Goal: Task Accomplishment & Management: Complete application form

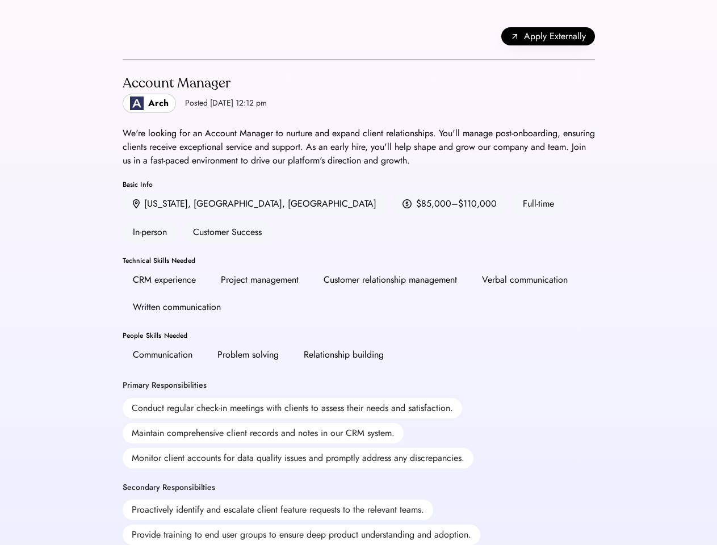
click at [358, 273] on div "CRM experience Project management Customer relationship management Verbal commu…" at bounding box center [359, 294] width 473 height 50
click at [359, 273] on div "CRM experience Project management Customer relationship management Verbal commu…" at bounding box center [359, 294] width 473 height 50
click at [359, 36] on div "Apply Externally" at bounding box center [359, 37] width 473 height 46
click at [548, 36] on span "Apply Externally" at bounding box center [555, 37] width 62 height 14
click at [359, 302] on div "Account Manager Arch Posted [DATE] 12:12 pm We're looking for an Account Manage…" at bounding box center [359, 497] width 473 height 874
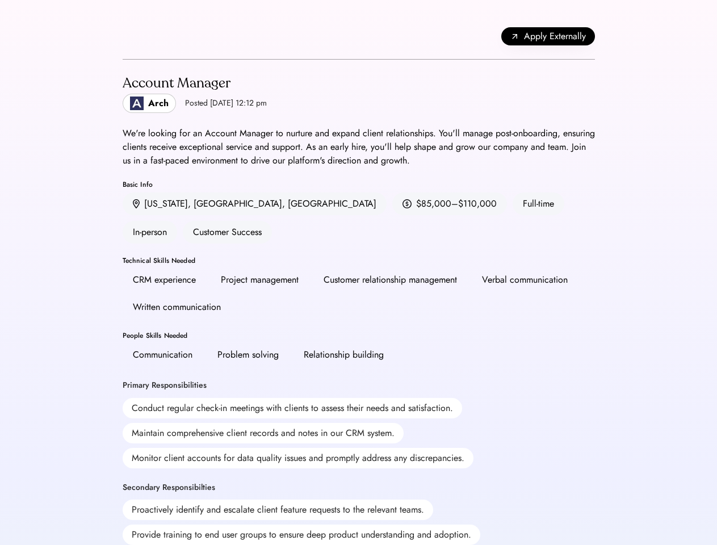
click at [359, 302] on div "Account Manager Arch Posted [DATE] 12:12 pm We're looking for an Account Manage…" at bounding box center [359, 497] width 473 height 874
click at [359, 93] on div "Account Manager Arch Posted [DATE] 12:12 pm" at bounding box center [359, 93] width 473 height 40
click at [204, 93] on h2 "Account Manager" at bounding box center [195, 83] width 144 height 20
click at [204, 84] on div "Account Manager" at bounding box center [195, 83] width 144 height 18
click at [204, 103] on div "Posted [DATE] 12:12 pm" at bounding box center [226, 103] width 82 height 11
